Goal: Check status: Check status

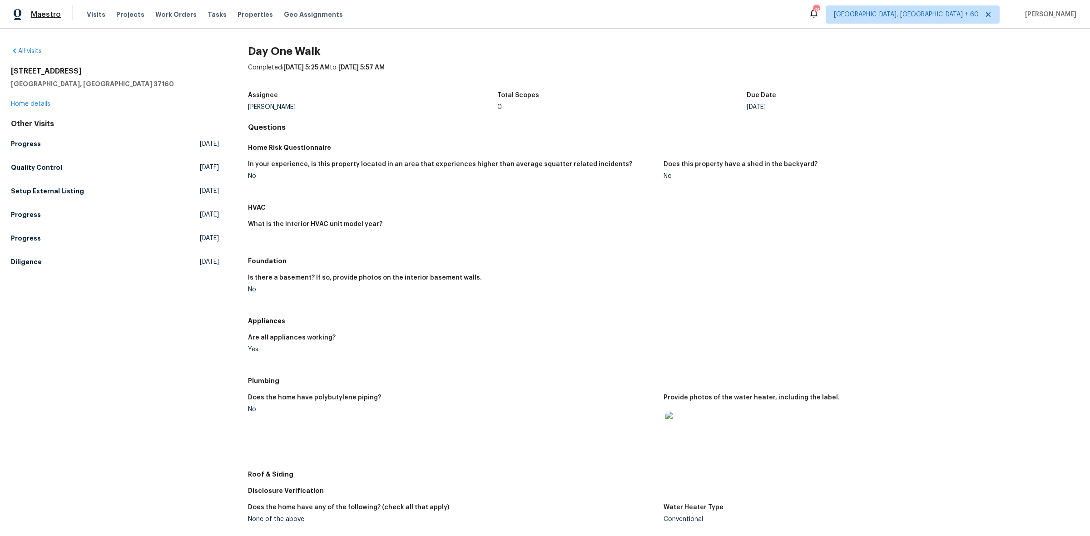
click at [48, 10] on span "Maestro" at bounding box center [46, 14] width 30 height 9
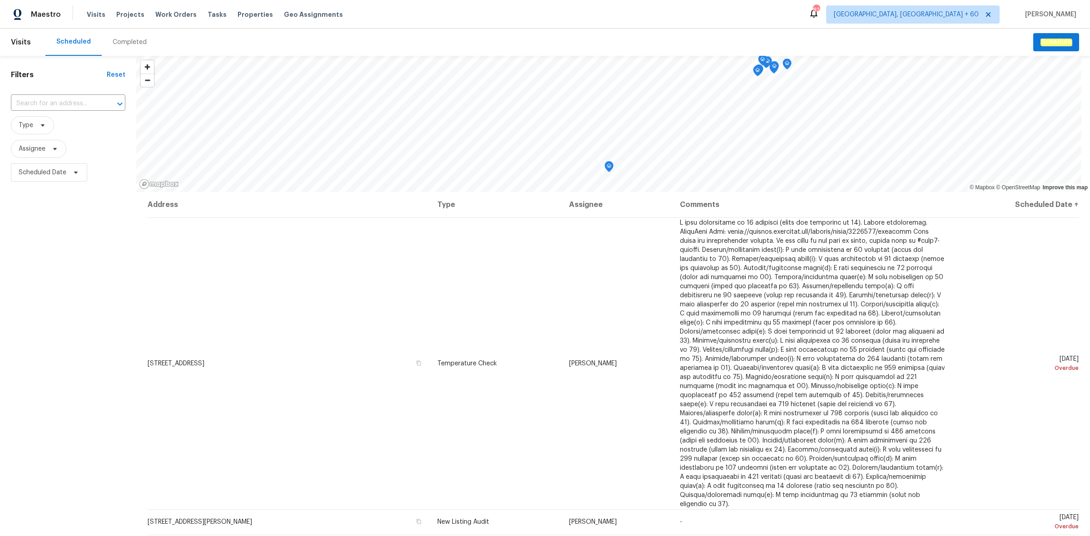
click at [129, 46] on div "Completed" at bounding box center [130, 42] width 34 height 9
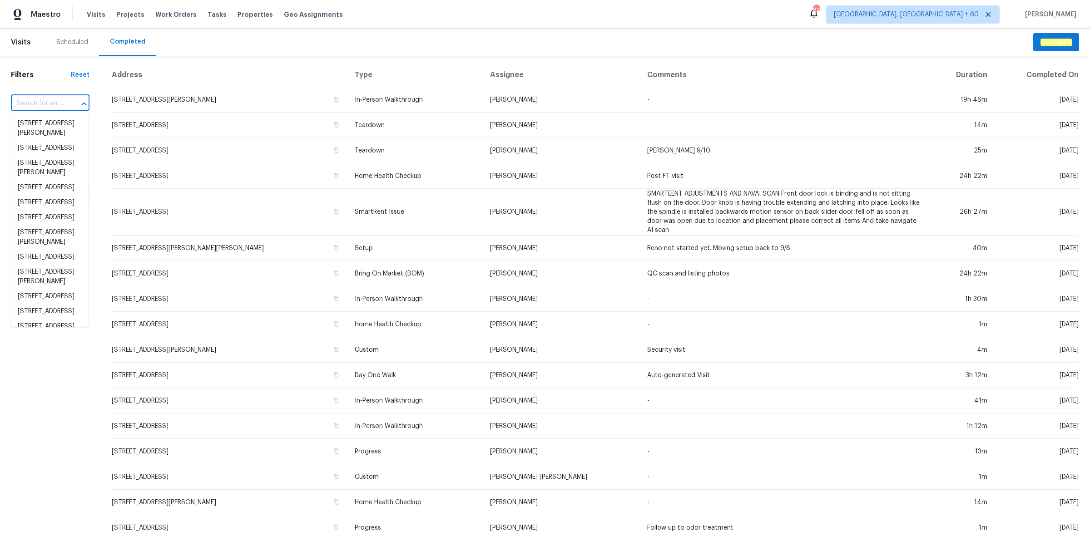
click at [45, 103] on input "text" at bounding box center [37, 104] width 53 height 14
paste input "5040 Parker Ave, Saint Louis, MO 63139"
type input "5040 Parker Ave, Saint Louis, MO 63139"
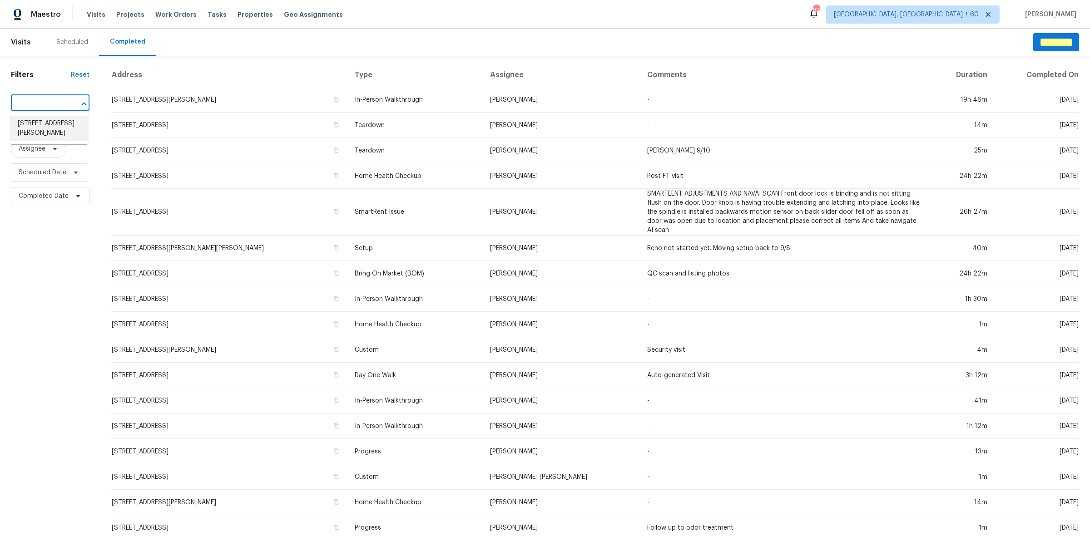
click at [42, 125] on li "5040 Parker Ave, Saint Louis, MO 63139" at bounding box center [49, 128] width 78 height 25
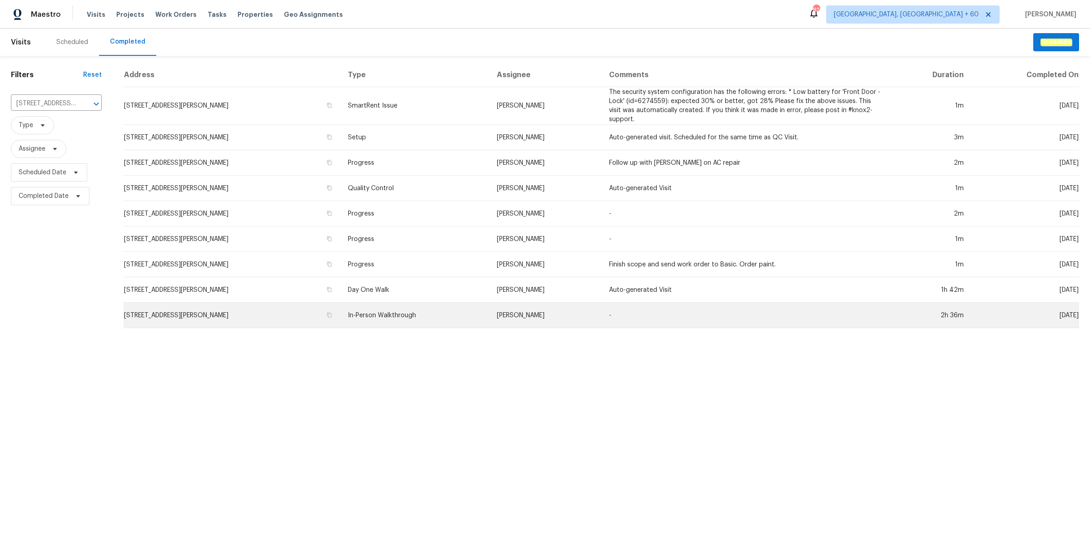
click at [421, 303] on td "In-Person Walkthrough" at bounding box center [415, 315] width 149 height 25
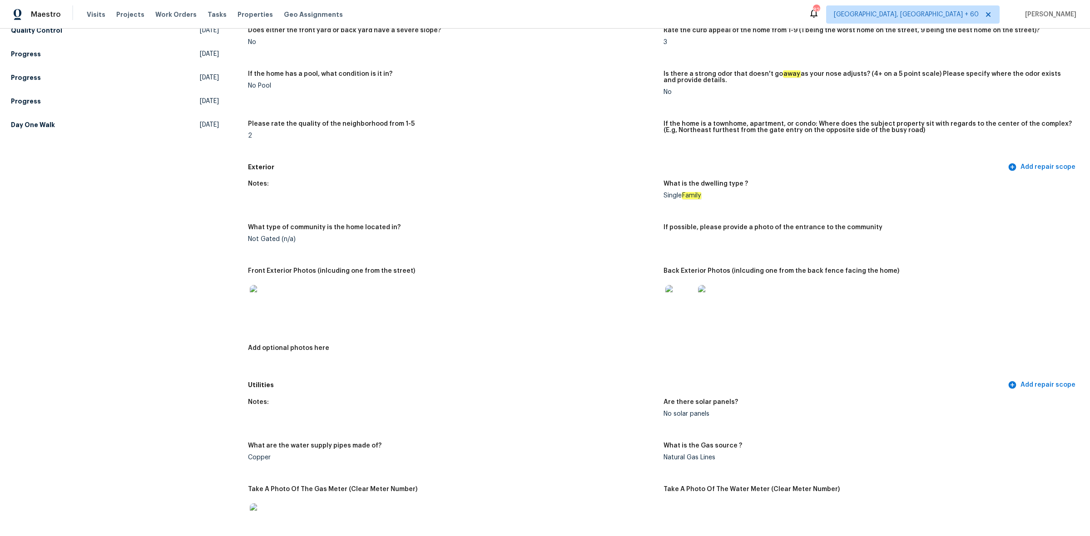
scroll to position [227, 0]
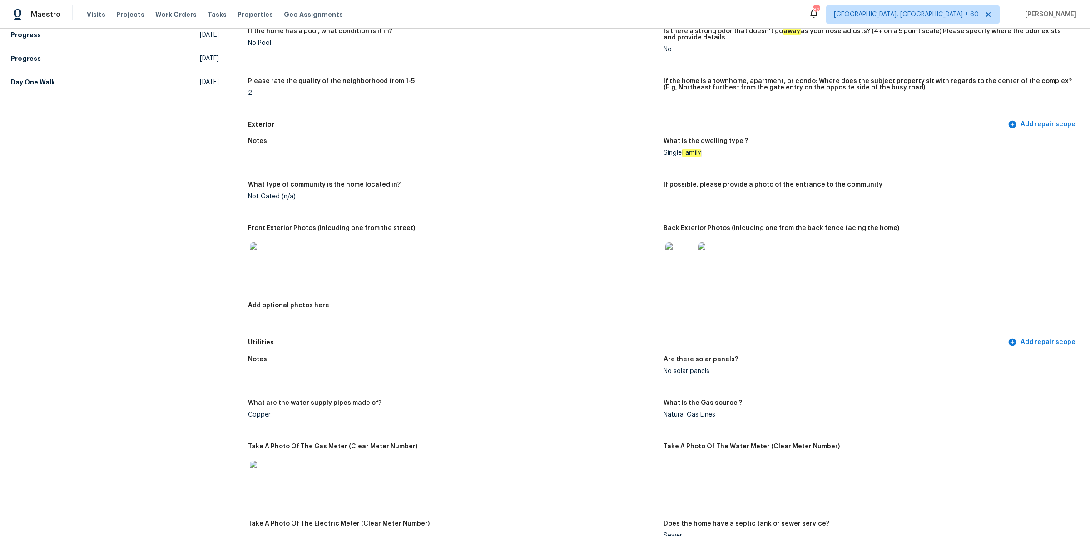
click at [665, 246] on img at bounding box center [679, 257] width 29 height 29
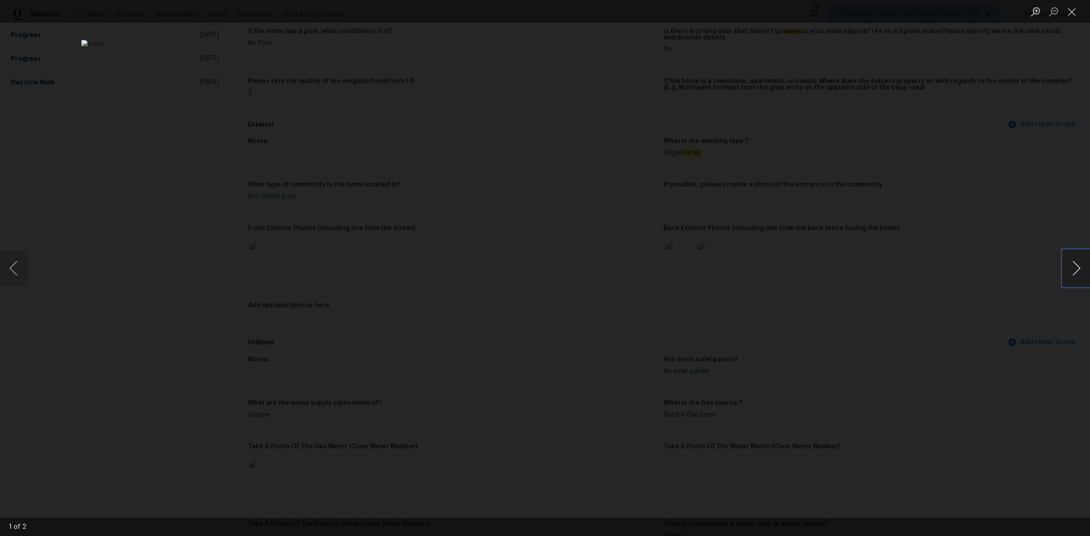
click at [1071, 272] on button "Next image" at bounding box center [1076, 268] width 27 height 36
click at [29, 270] on div "Lightbox" at bounding box center [545, 268] width 1090 height 536
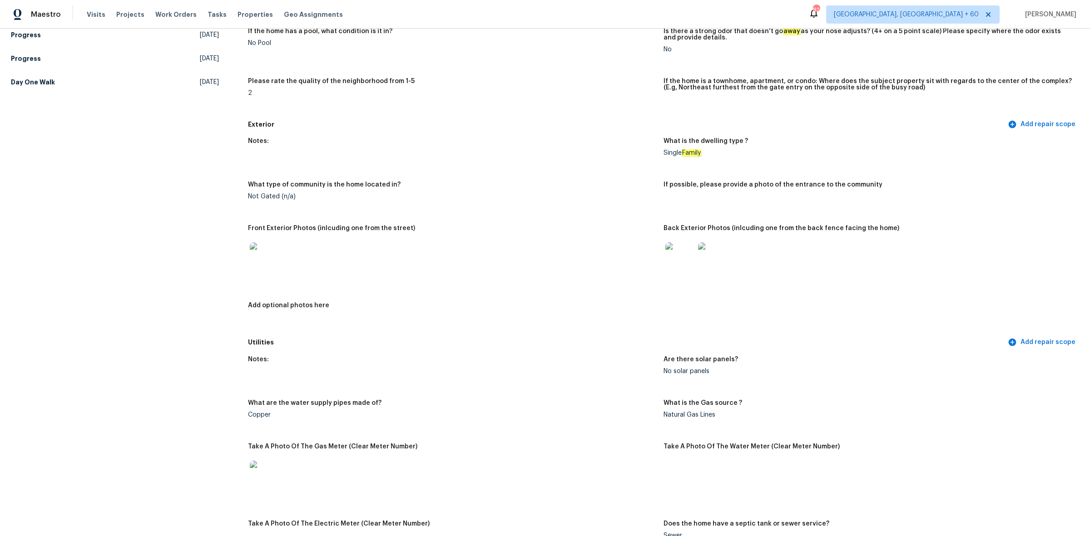
click at [677, 270] on img at bounding box center [679, 257] width 29 height 29
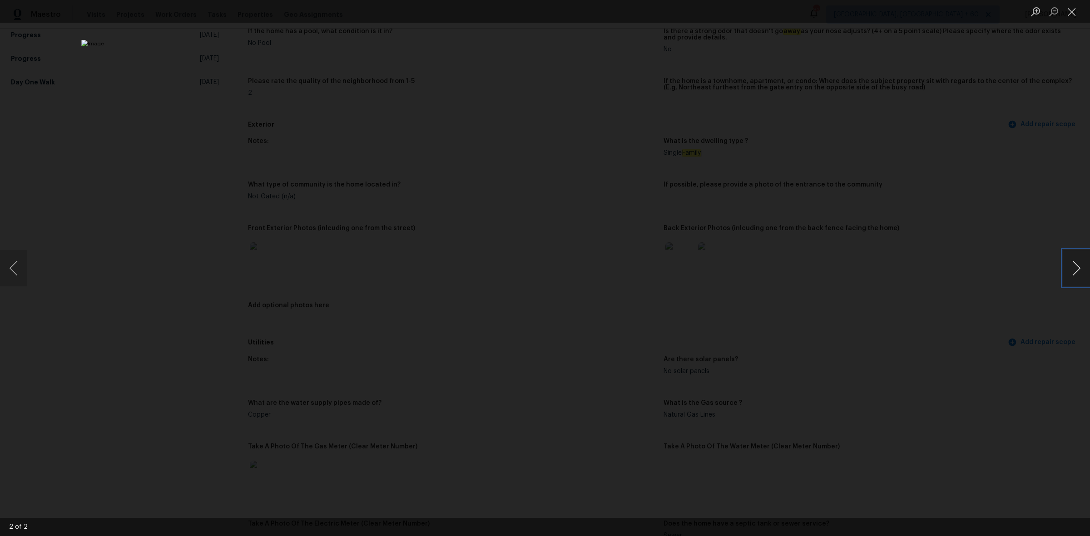
click at [1071, 263] on button "Next image" at bounding box center [1076, 268] width 27 height 36
click at [1068, 13] on button "Close lightbox" at bounding box center [1072, 12] width 18 height 16
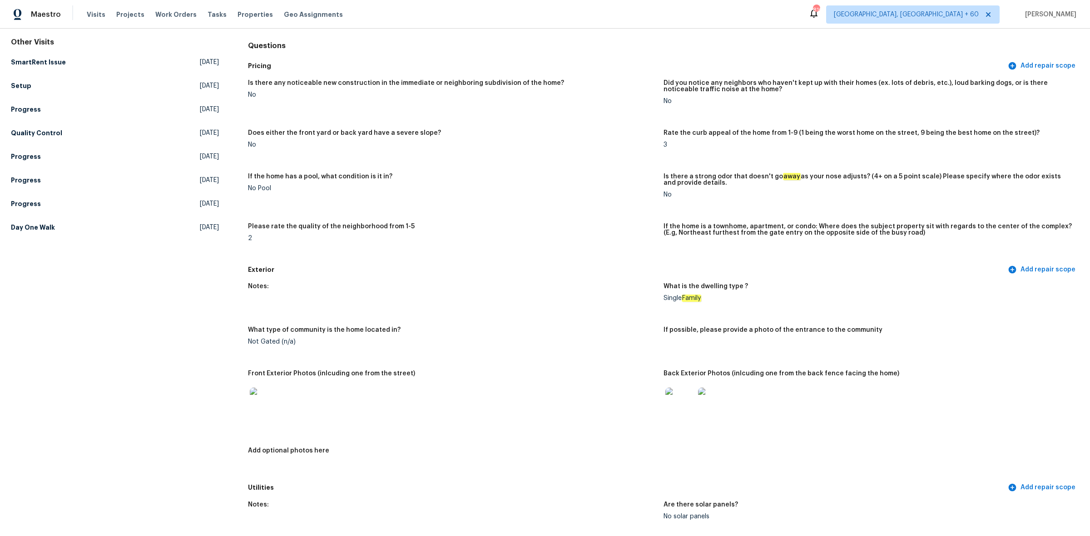
scroll to position [0, 0]
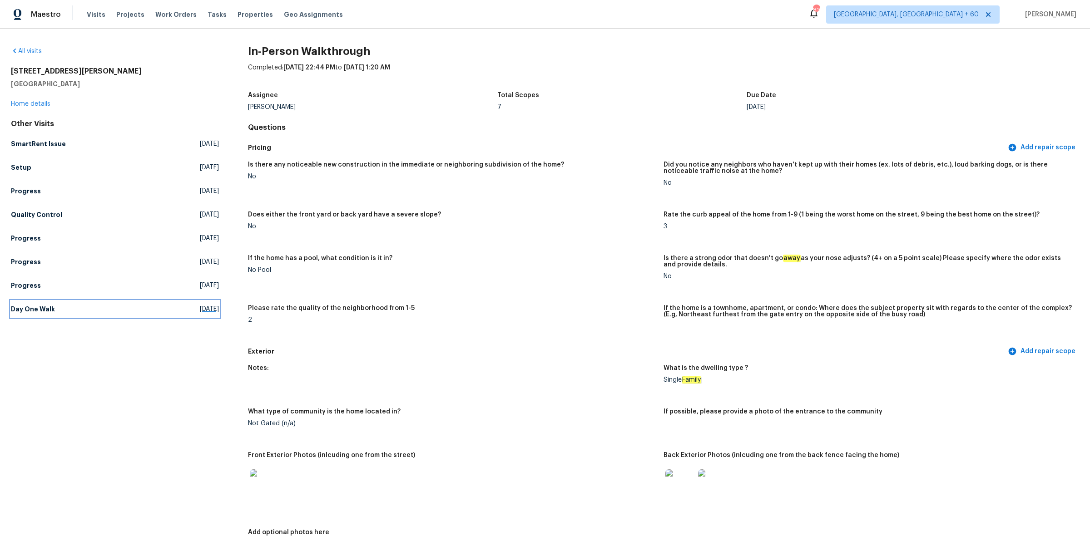
click at [101, 302] on link "Day One Walk Wed, Aug 13 2025" at bounding box center [115, 309] width 208 height 16
